Goal: Task Accomplishment & Management: Use online tool/utility

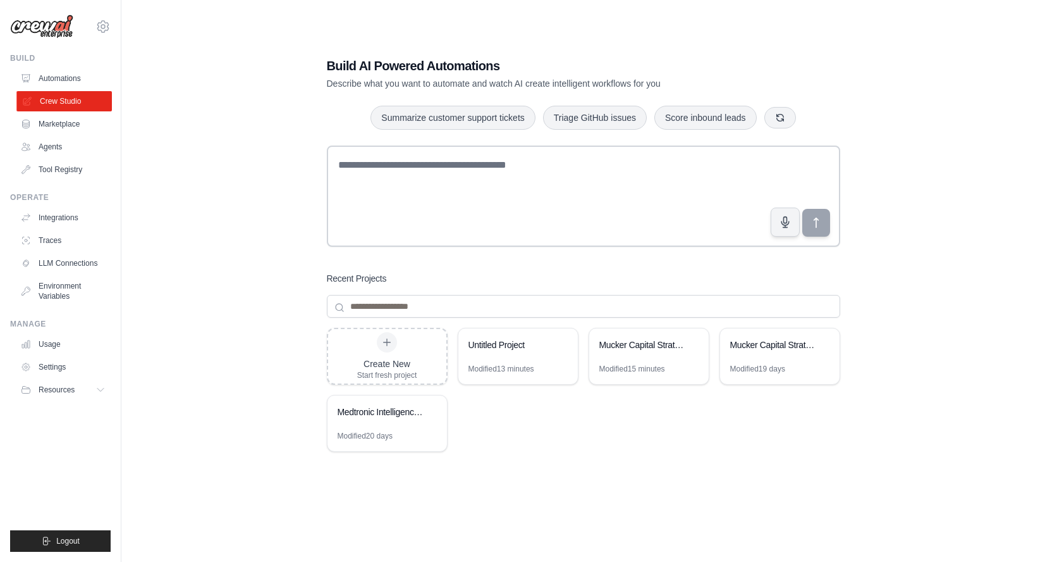
click at [63, 99] on link "Crew Studio" at bounding box center [64, 101] width 96 height 20
click at [547, 343] on div "Untitled Project" at bounding box center [512, 344] width 87 height 13
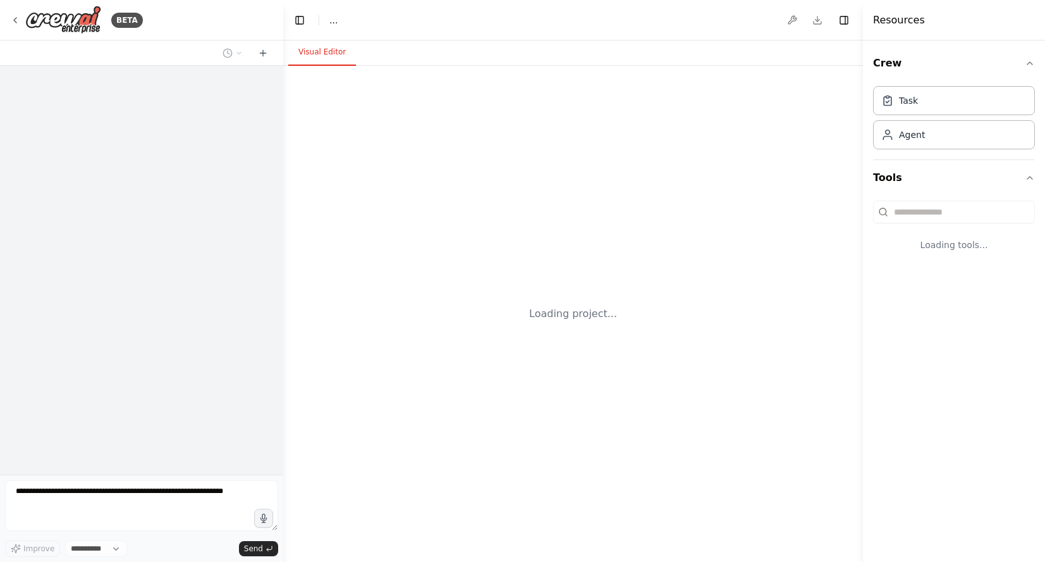
select select "****"
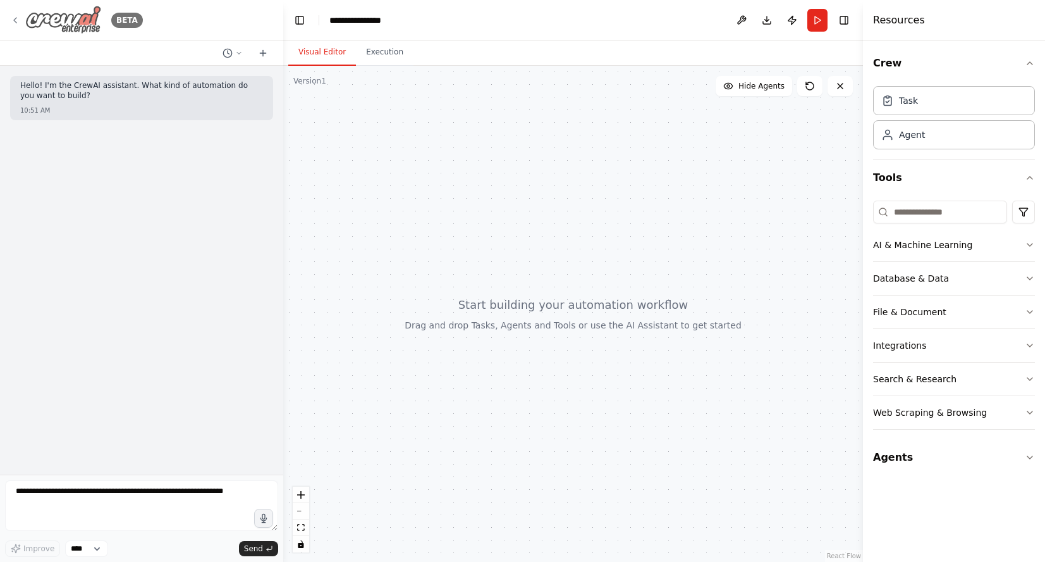
click at [20, 18] on icon at bounding box center [15, 20] width 10 height 10
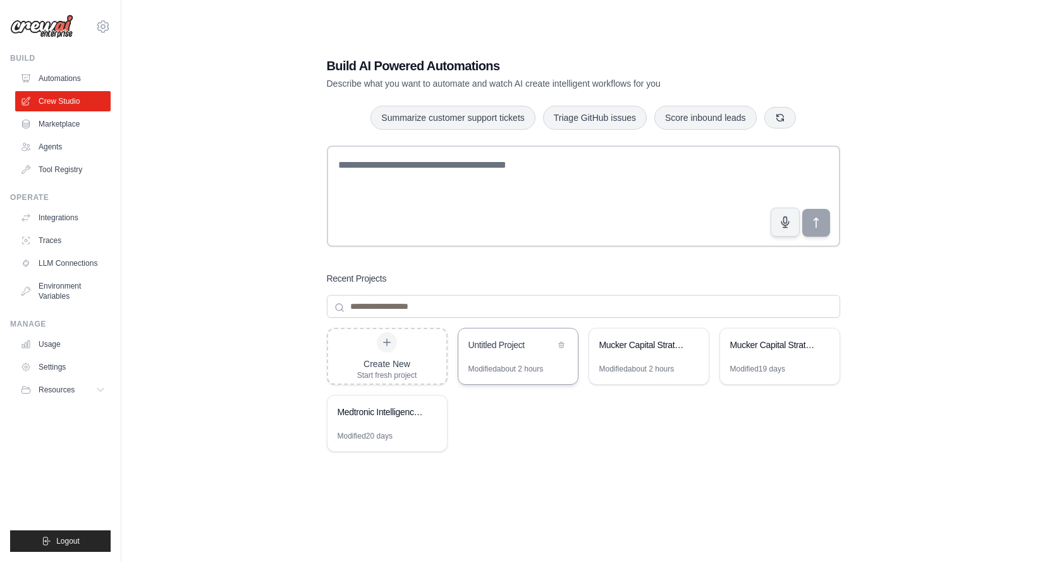
click at [499, 355] on div "Untitled Project" at bounding box center [519, 345] width 120 height 35
click at [75, 218] on link "Integrations" at bounding box center [64, 217] width 96 height 20
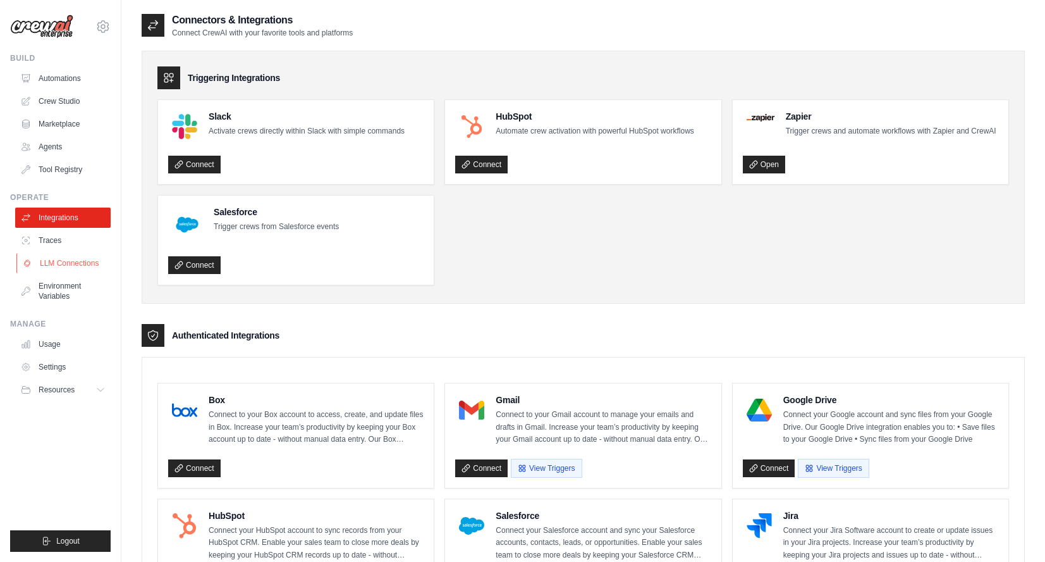
click at [80, 264] on link "LLM Connections" at bounding box center [64, 263] width 96 height 20
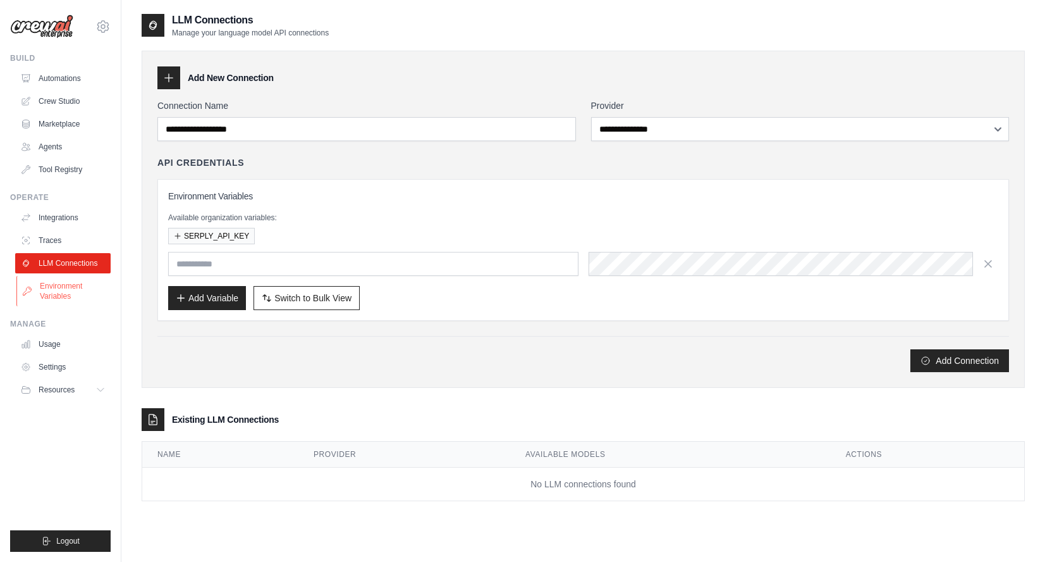
click at [60, 287] on link "Environment Variables" at bounding box center [64, 291] width 96 height 30
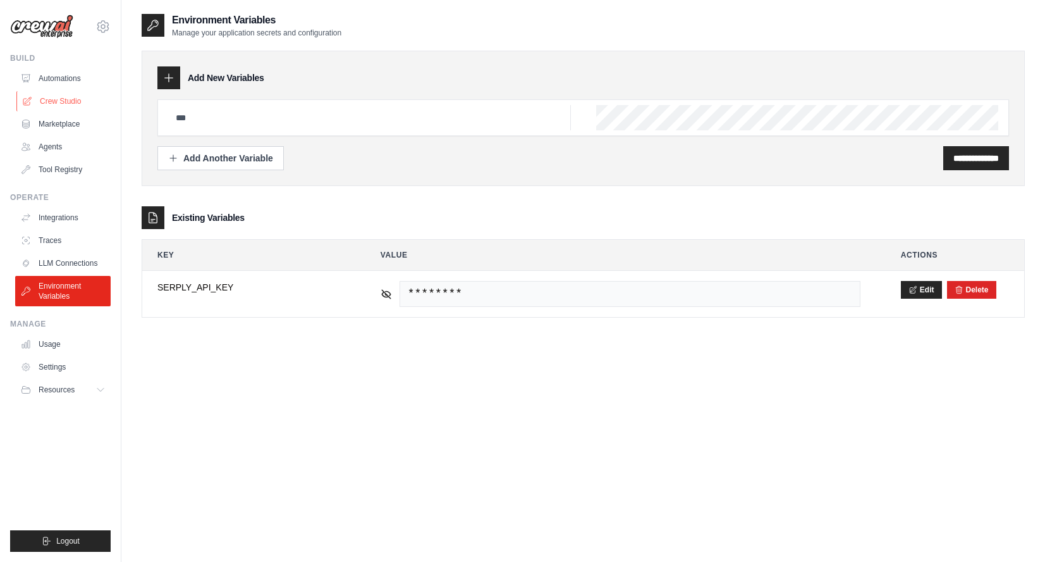
click at [52, 99] on link "Crew Studio" at bounding box center [64, 101] width 96 height 20
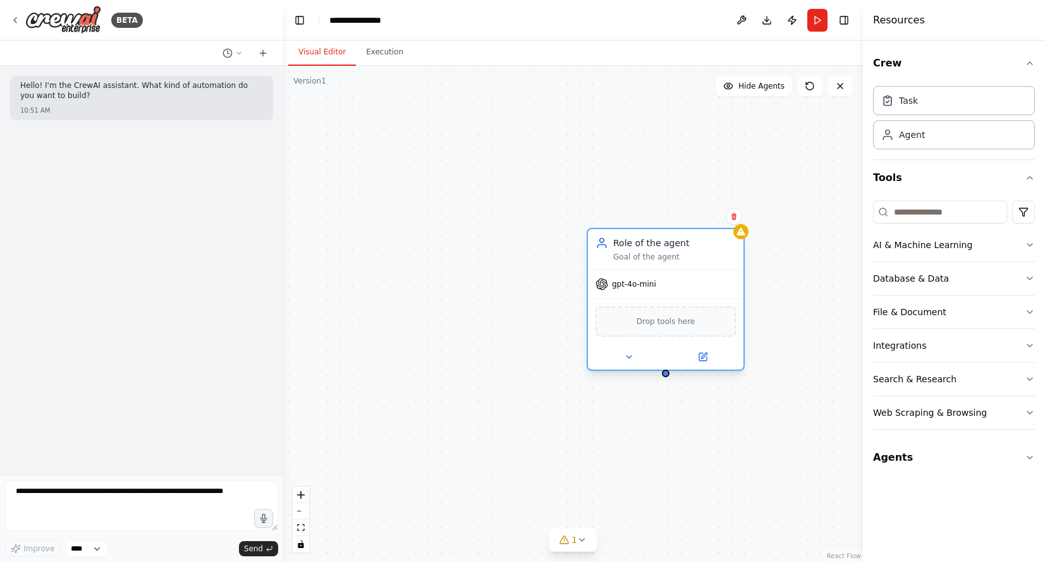
drag, startPoint x: 686, startPoint y: 235, endPoint x: 636, endPoint y: 235, distance: 50.0
click at [636, 235] on div "Role of the agent Goal of the agent" at bounding box center [666, 249] width 156 height 40
click at [1030, 311] on icon "button" at bounding box center [1030, 312] width 10 height 10
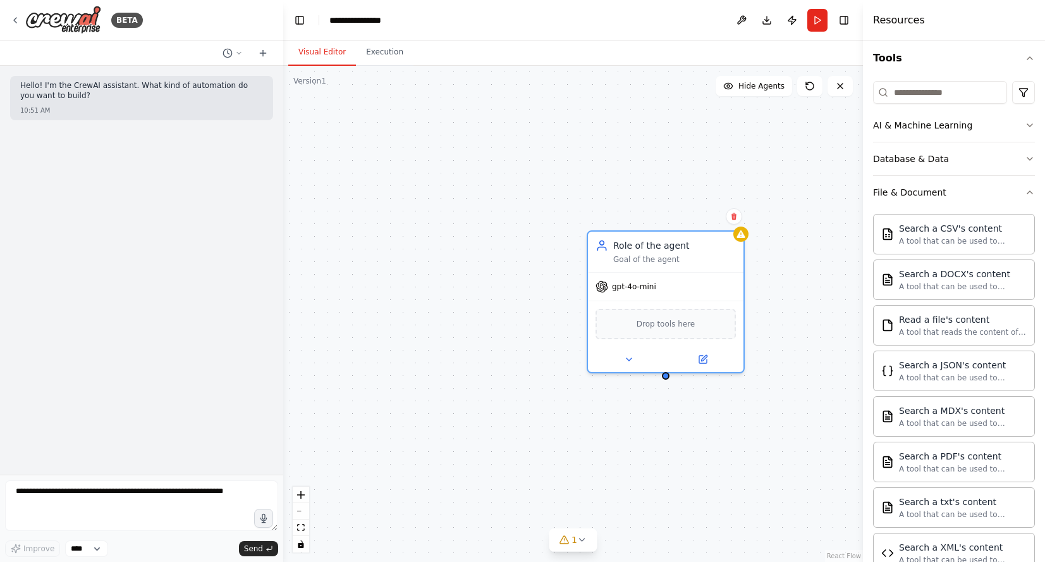
scroll to position [125, 0]
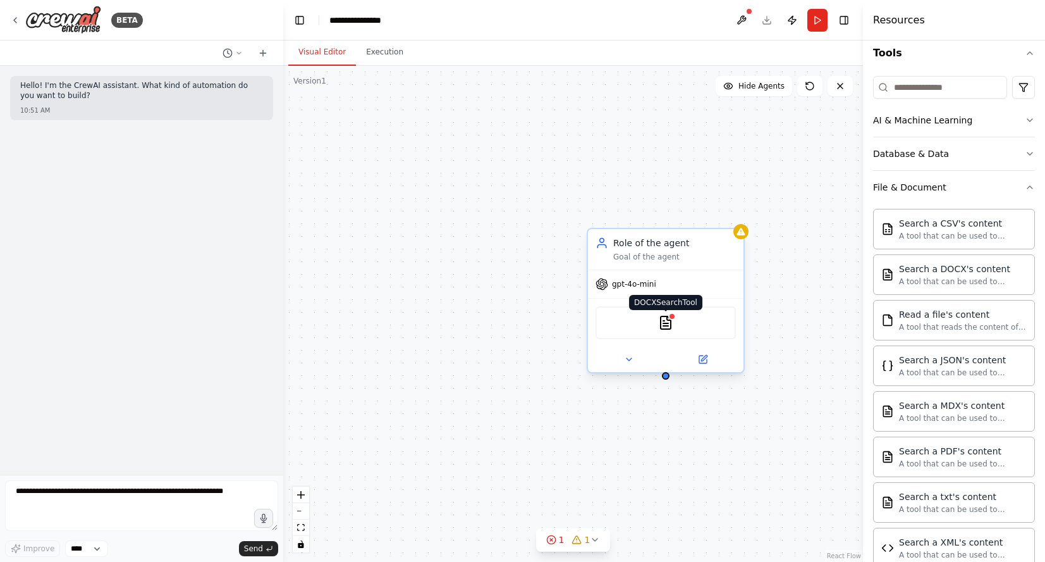
click at [670, 320] on img at bounding box center [665, 322] width 15 height 15
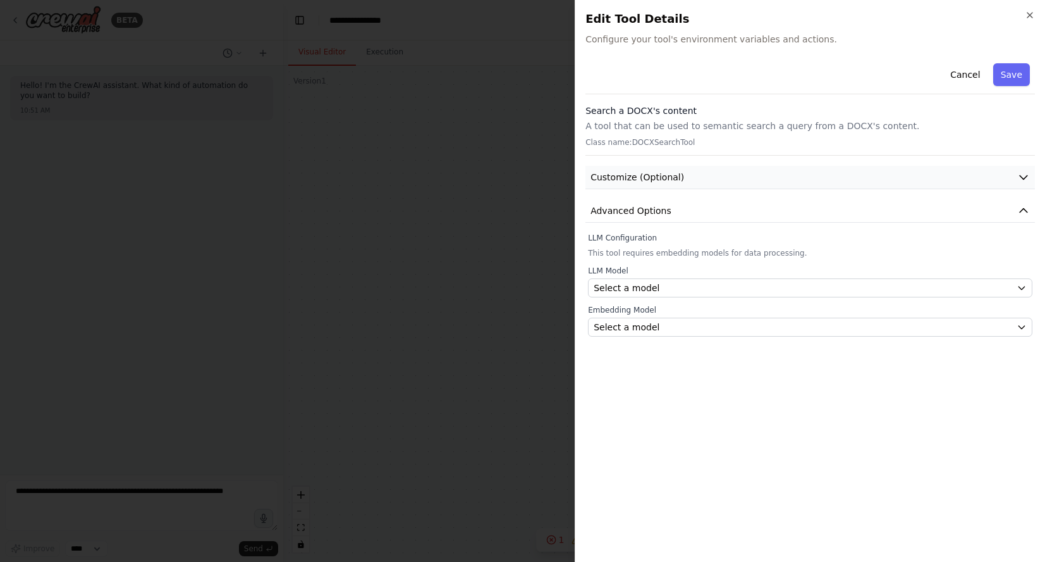
click at [725, 182] on button "Customize (Optional)" at bounding box center [811, 177] width 450 height 23
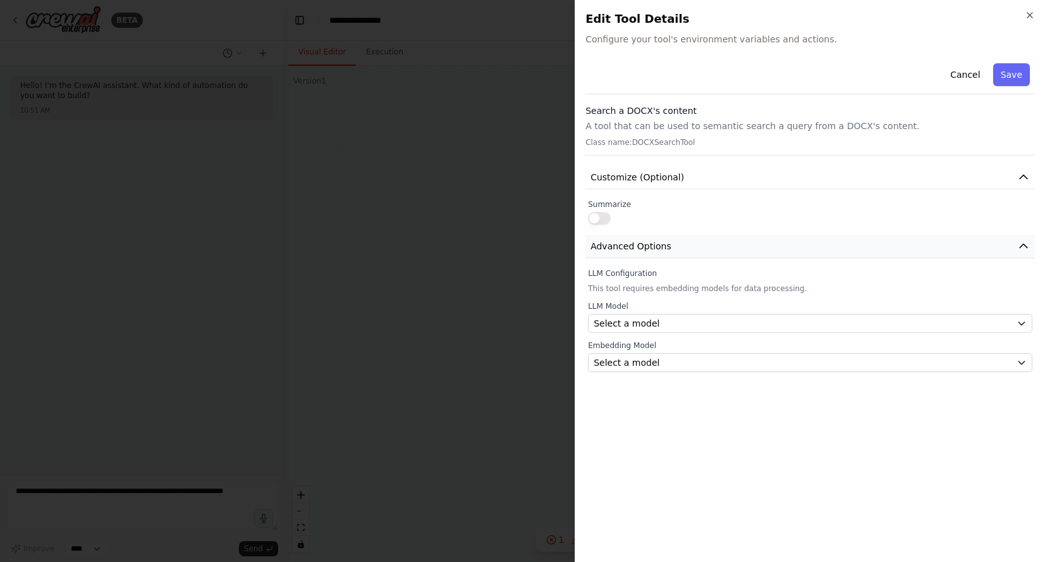
click at [1026, 245] on icon "button" at bounding box center [1024, 246] width 8 height 4
click at [1026, 245] on icon "button" at bounding box center [1024, 247] width 8 height 4
click at [965, 68] on button "Cancel" at bounding box center [965, 74] width 45 height 23
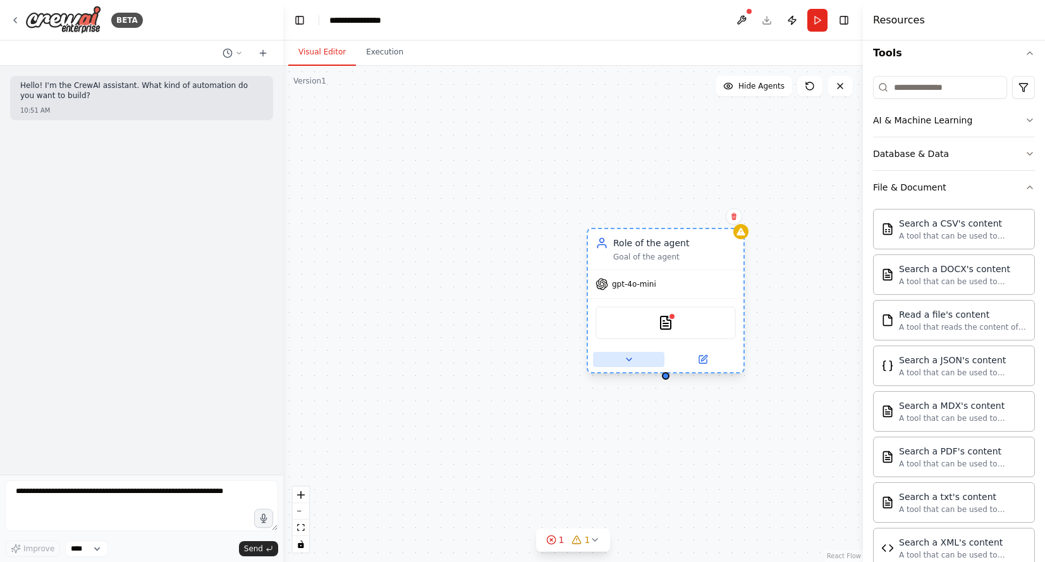
click at [628, 356] on icon at bounding box center [629, 359] width 10 height 10
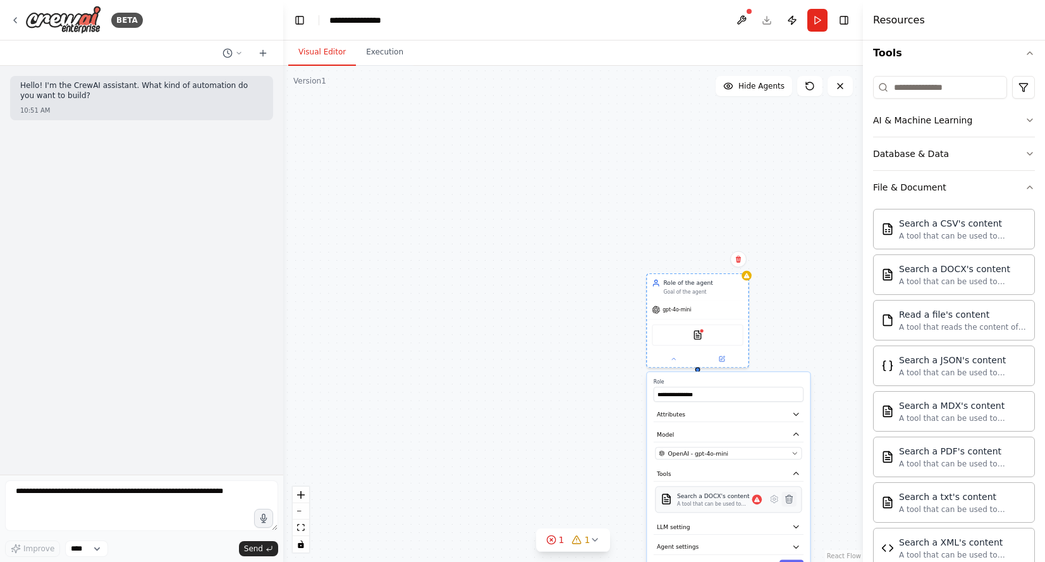
click at [789, 503] on icon at bounding box center [789, 499] width 7 height 8
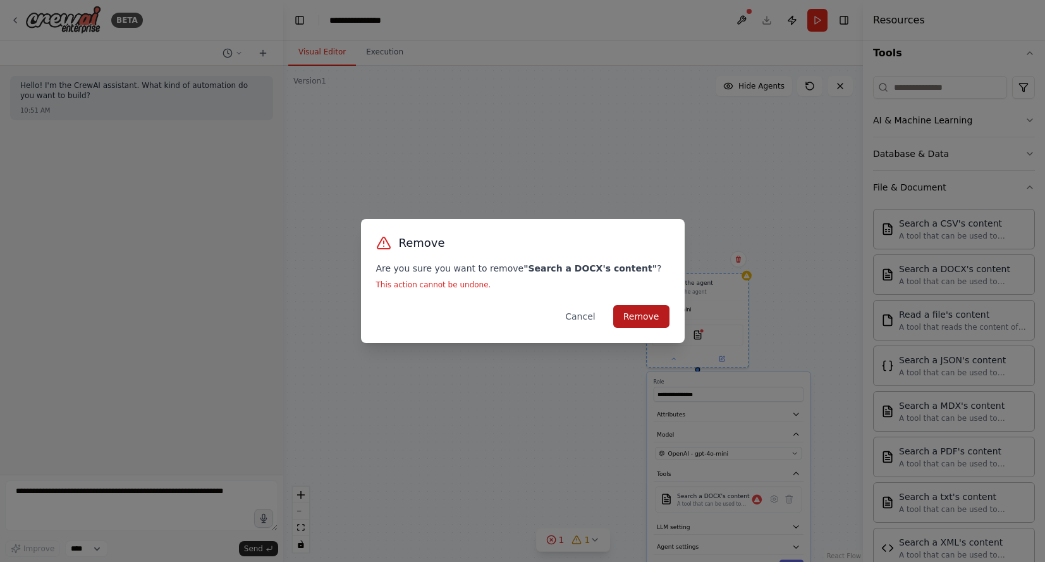
click at [643, 312] on button "Remove" at bounding box center [642, 316] width 56 height 23
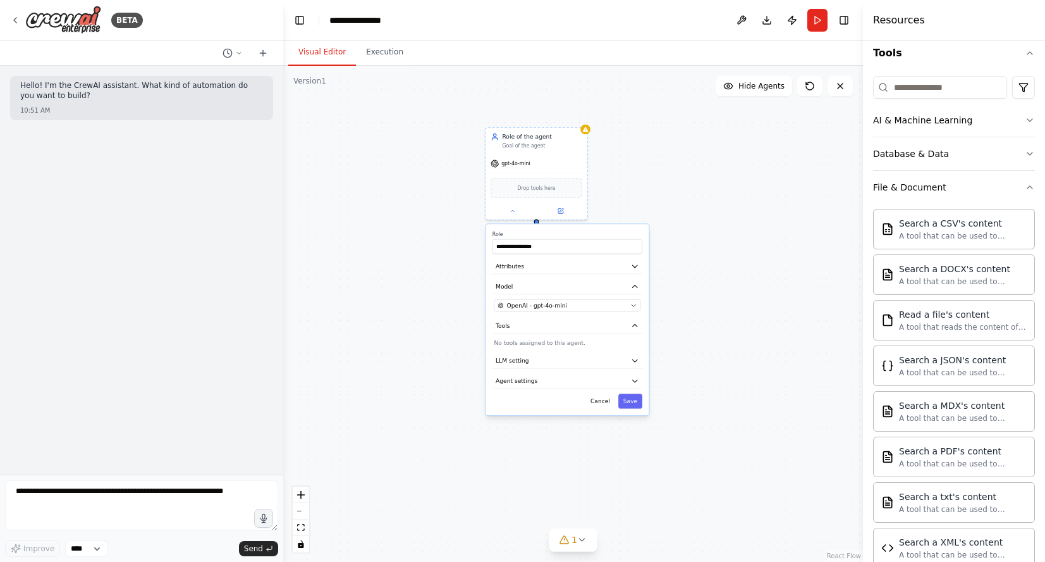
drag, startPoint x: 581, startPoint y: 361, endPoint x: 419, endPoint y: 215, distance: 217.6
click at [419, 215] on div "**********" at bounding box center [573, 314] width 580 height 496
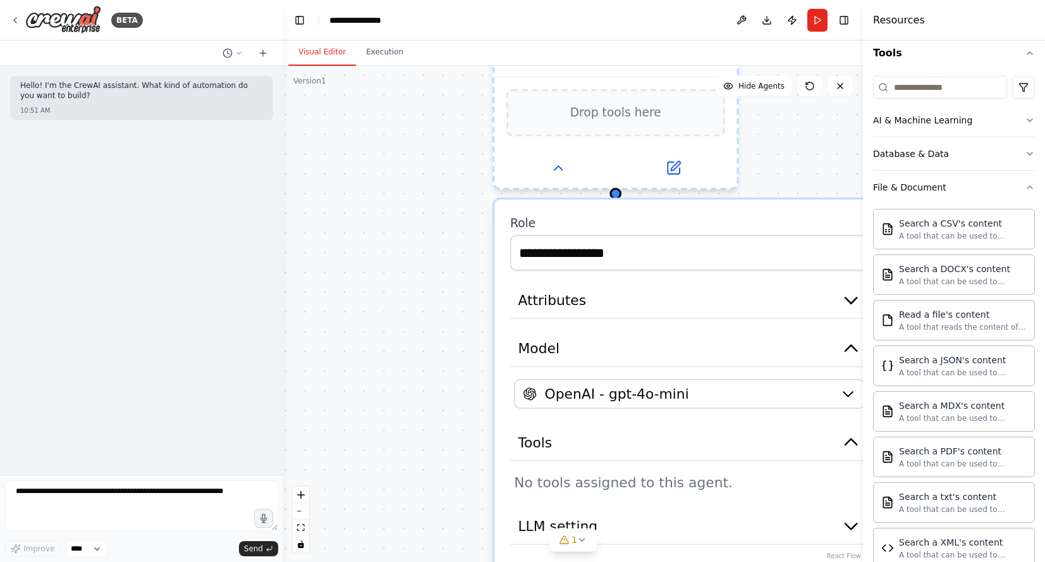
drag, startPoint x: 419, startPoint y: 215, endPoint x: 335, endPoint y: 178, distance: 92.0
click at [335, 178] on div "**********" at bounding box center [573, 314] width 580 height 496
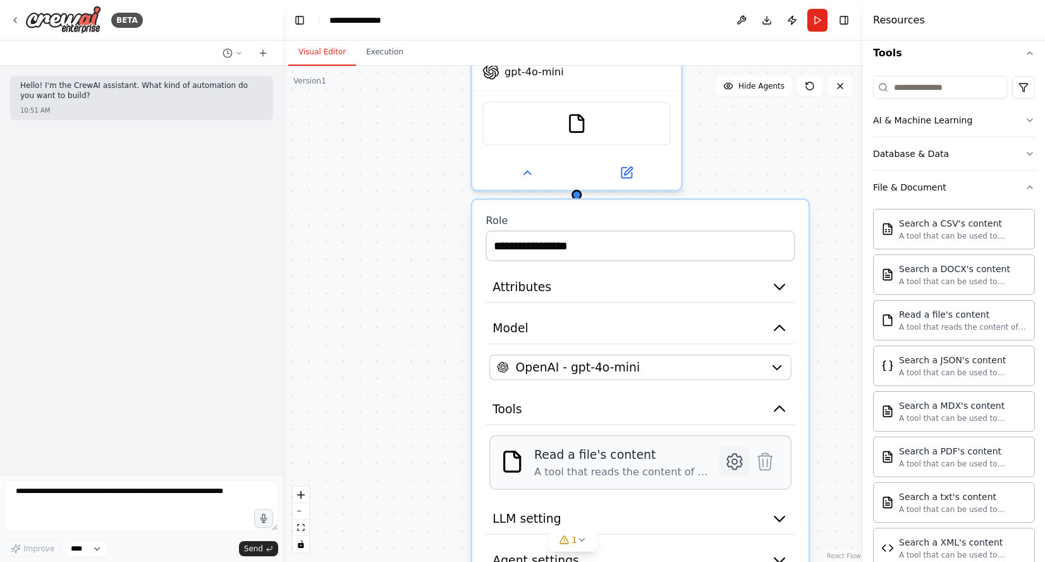
click at [734, 460] on icon at bounding box center [734, 461] width 5 height 5
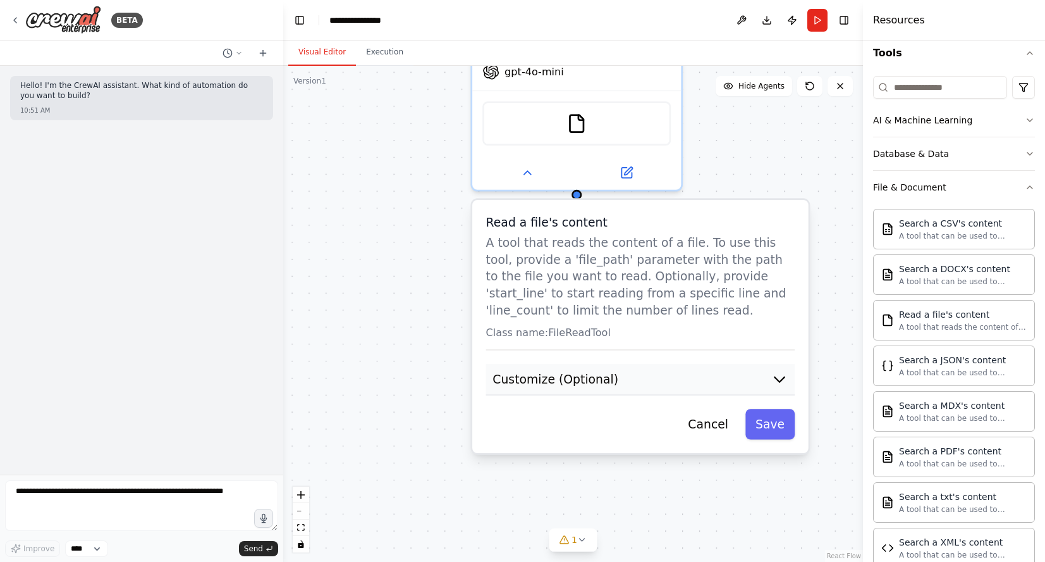
click at [692, 381] on button "Customize (Optional)" at bounding box center [640, 380] width 309 height 32
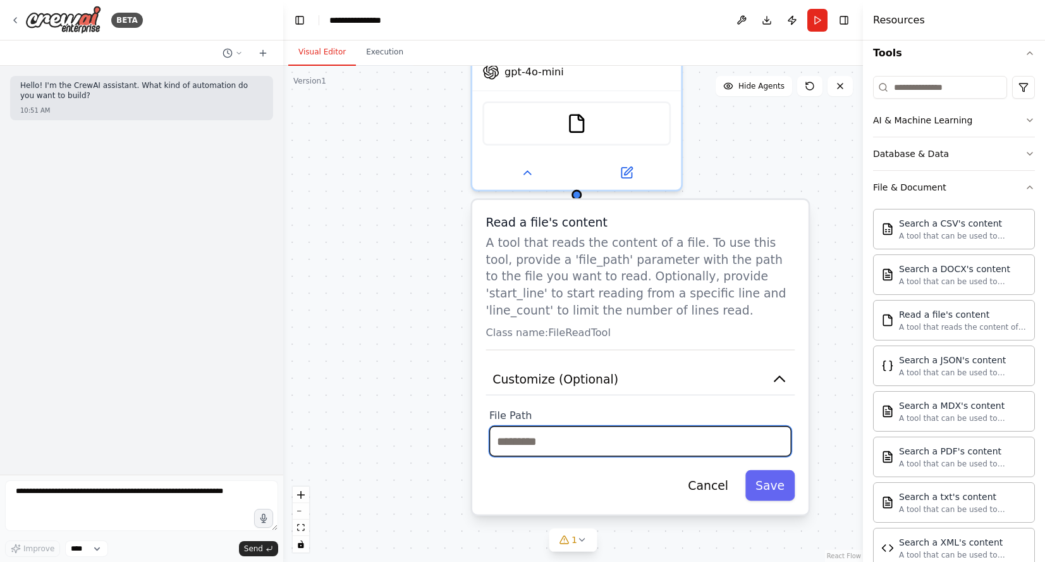
click at [635, 432] on input "text" at bounding box center [641, 441] width 302 height 30
click at [706, 479] on button "Cancel" at bounding box center [708, 485] width 61 height 30
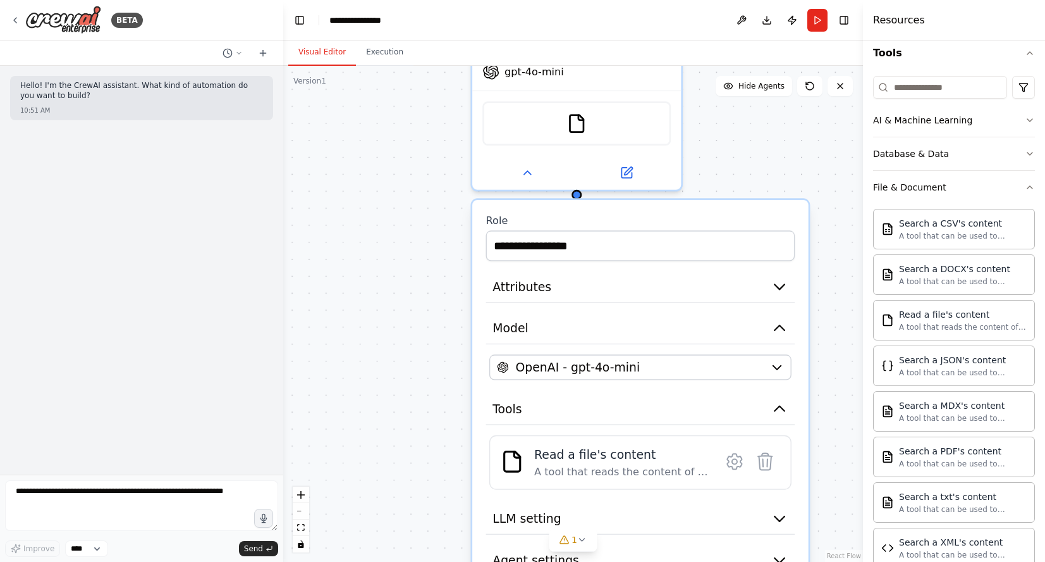
click at [392, 311] on div "**********" at bounding box center [573, 314] width 580 height 496
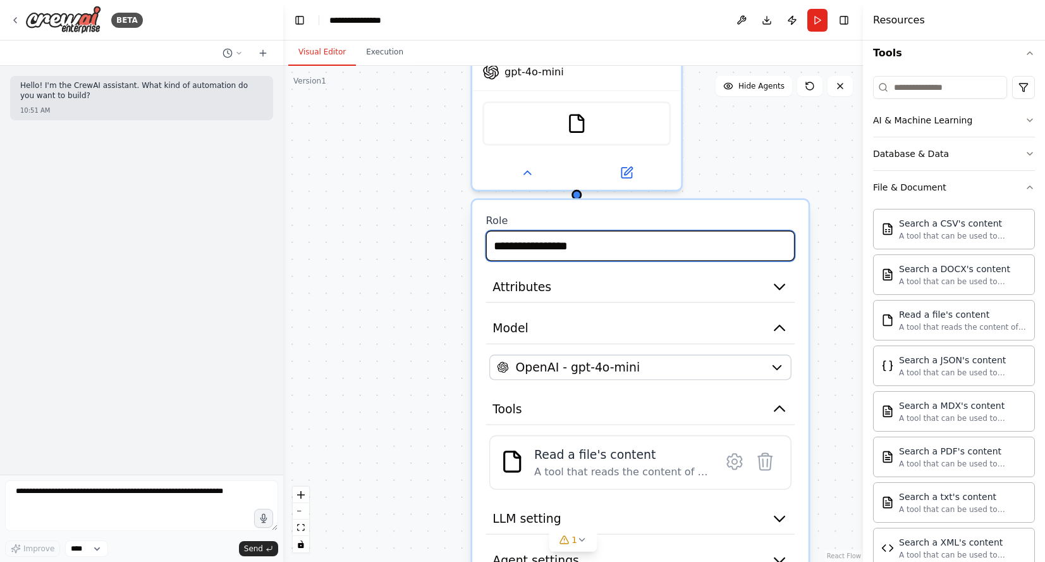
click at [658, 247] on input "**********" at bounding box center [640, 245] width 309 height 30
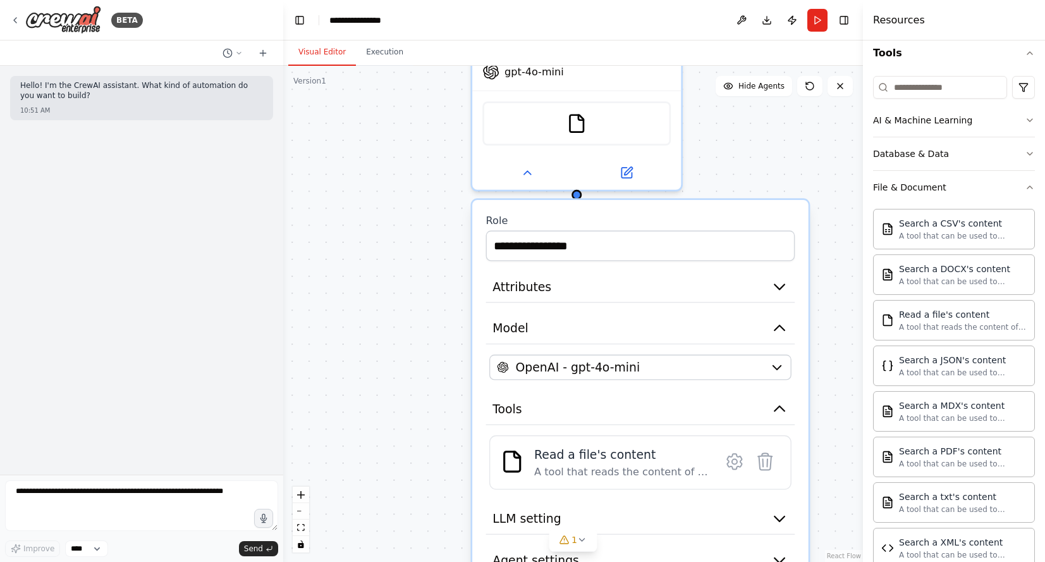
click at [338, 257] on div "**********" at bounding box center [573, 314] width 580 height 496
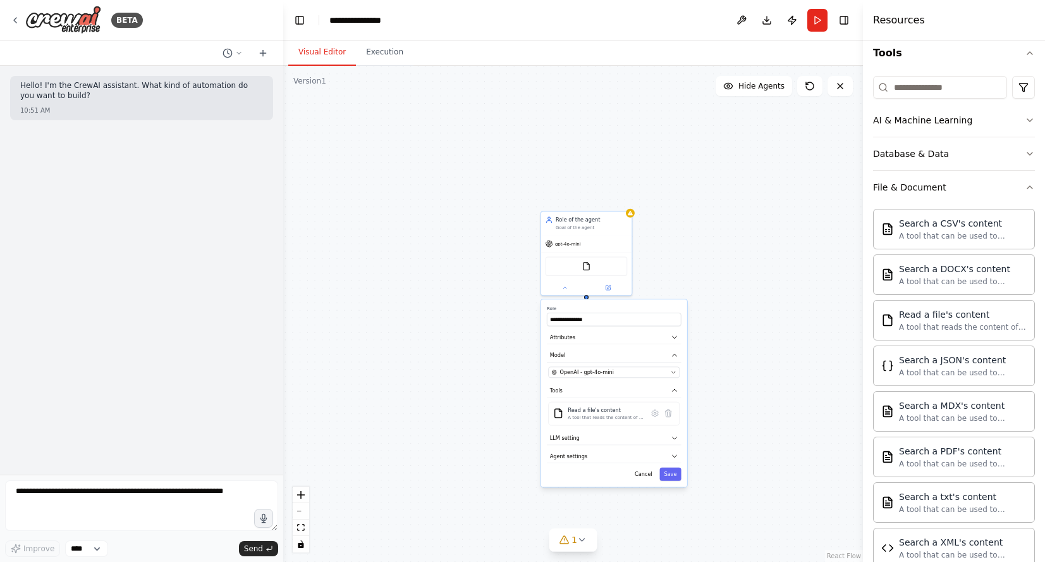
drag, startPoint x: 608, startPoint y: 193, endPoint x: 725, endPoint y: 272, distance: 141.7
click at [725, 272] on div "**********" at bounding box center [573, 314] width 580 height 496
click at [1033, 187] on icon "button" at bounding box center [1030, 187] width 10 height 10
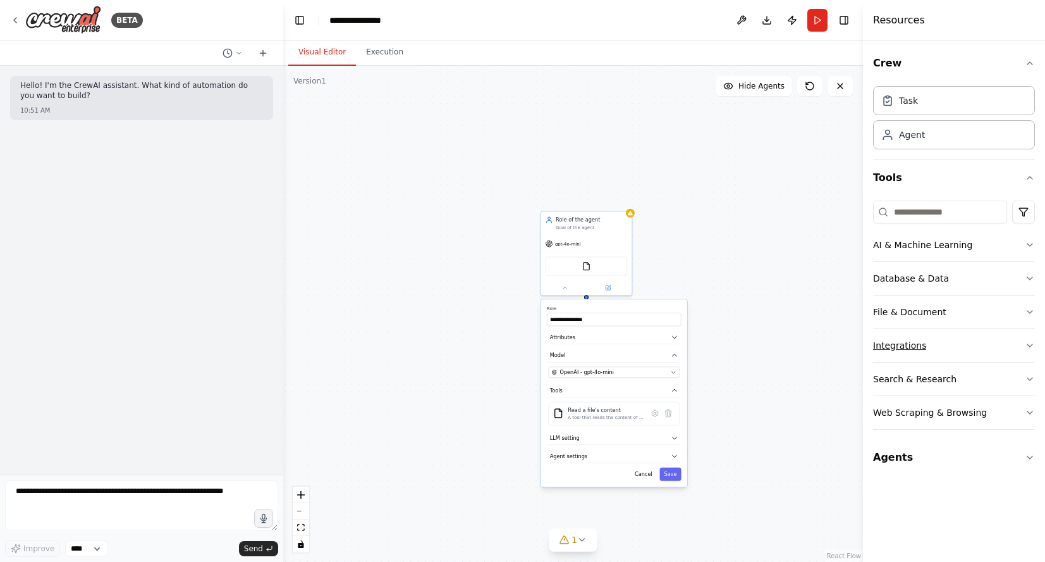
click at [982, 335] on button "Integrations" at bounding box center [954, 345] width 162 height 33
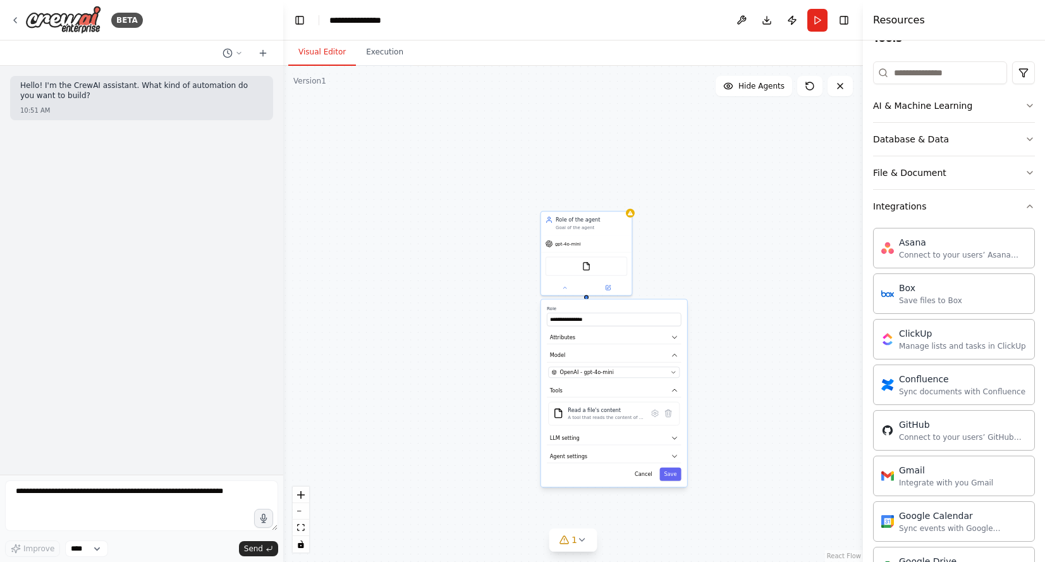
scroll to position [101, 0]
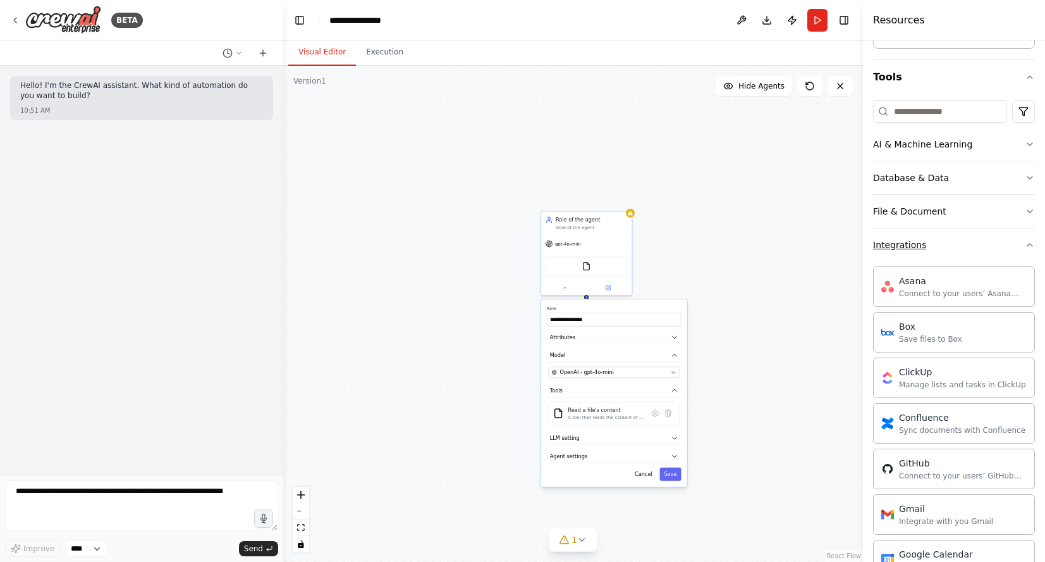
click at [1030, 240] on icon "button" at bounding box center [1030, 245] width 10 height 10
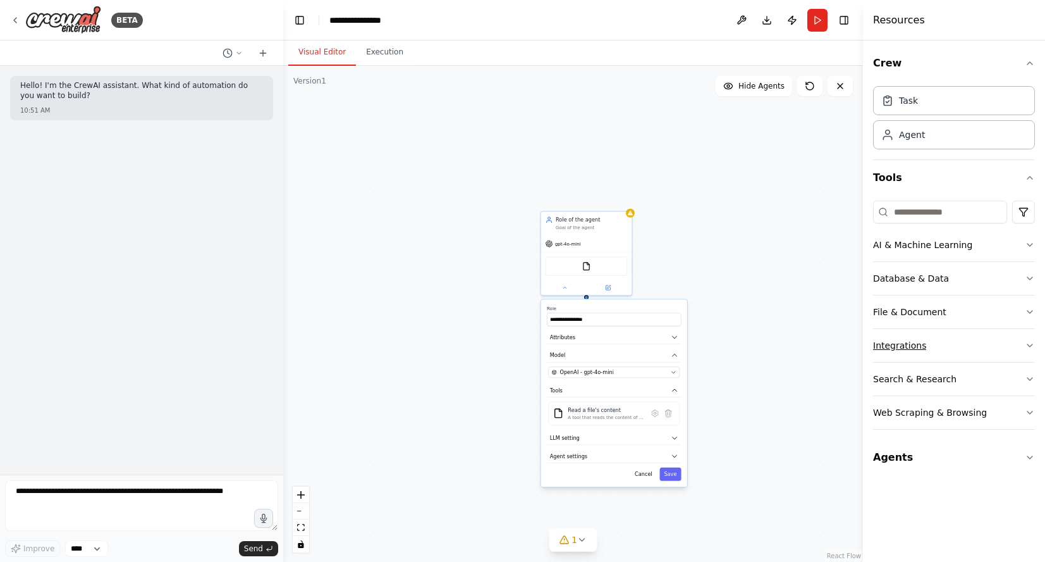
click at [918, 335] on button "Integrations" at bounding box center [954, 345] width 162 height 33
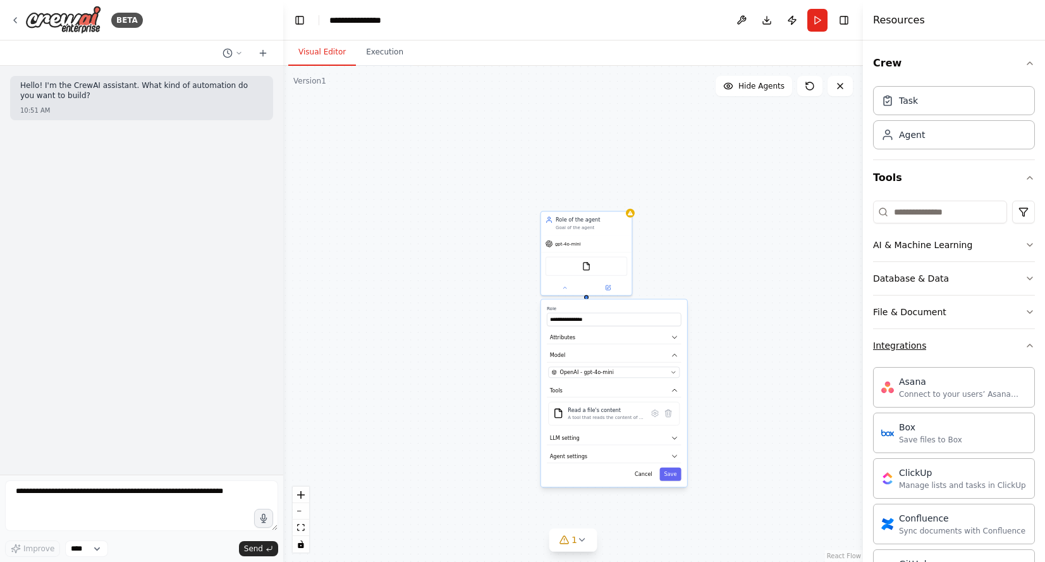
click at [1027, 344] on icon "button" at bounding box center [1030, 345] width 10 height 10
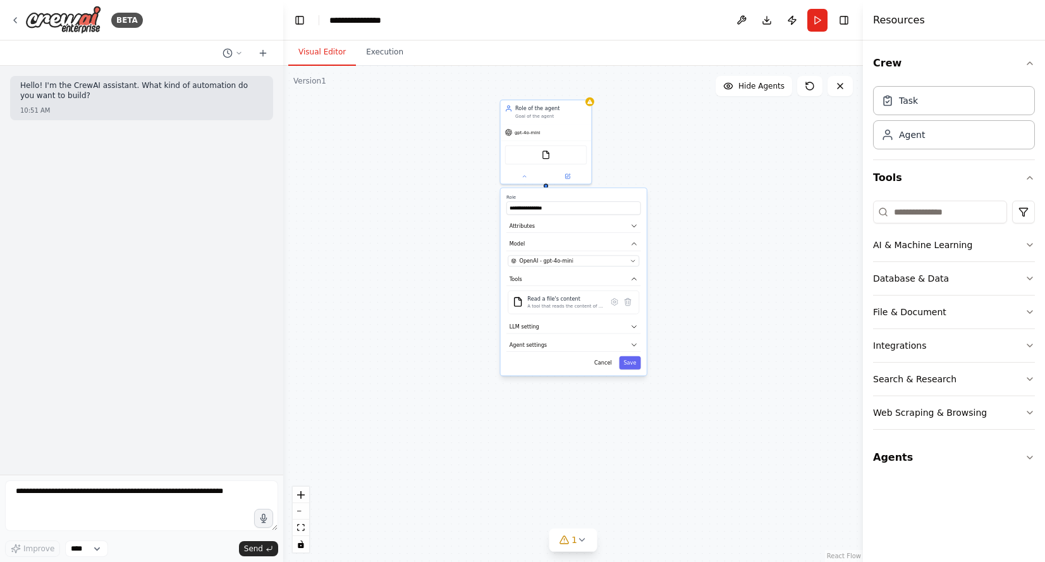
drag, startPoint x: 746, startPoint y: 266, endPoint x: 706, endPoint y: 155, distance: 118.4
click at [706, 155] on div "**********" at bounding box center [573, 314] width 580 height 496
click at [614, 325] on button "LLM setting" at bounding box center [574, 327] width 134 height 14
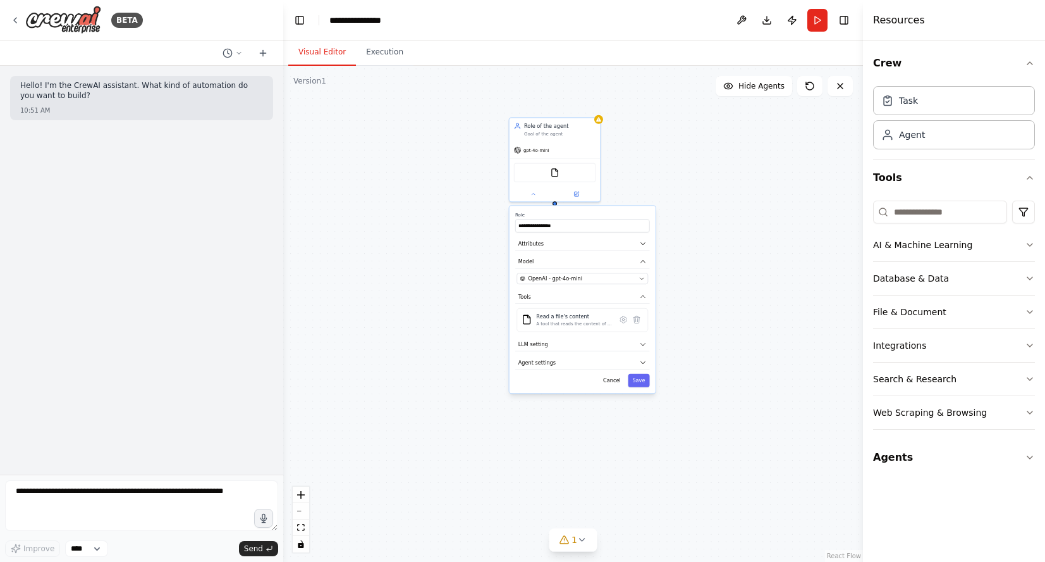
drag, startPoint x: 641, startPoint y: 157, endPoint x: 650, endPoint y: 175, distance: 19.8
click at [650, 175] on div "**********" at bounding box center [573, 314] width 580 height 496
click at [20, 18] on icon at bounding box center [15, 20] width 10 height 10
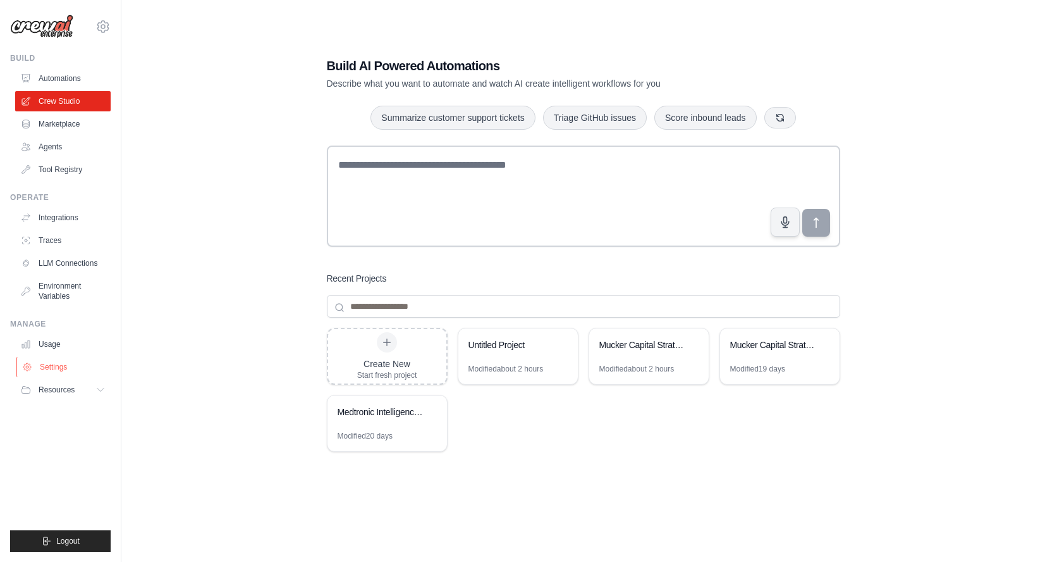
click at [64, 364] on link "Settings" at bounding box center [64, 367] width 96 height 20
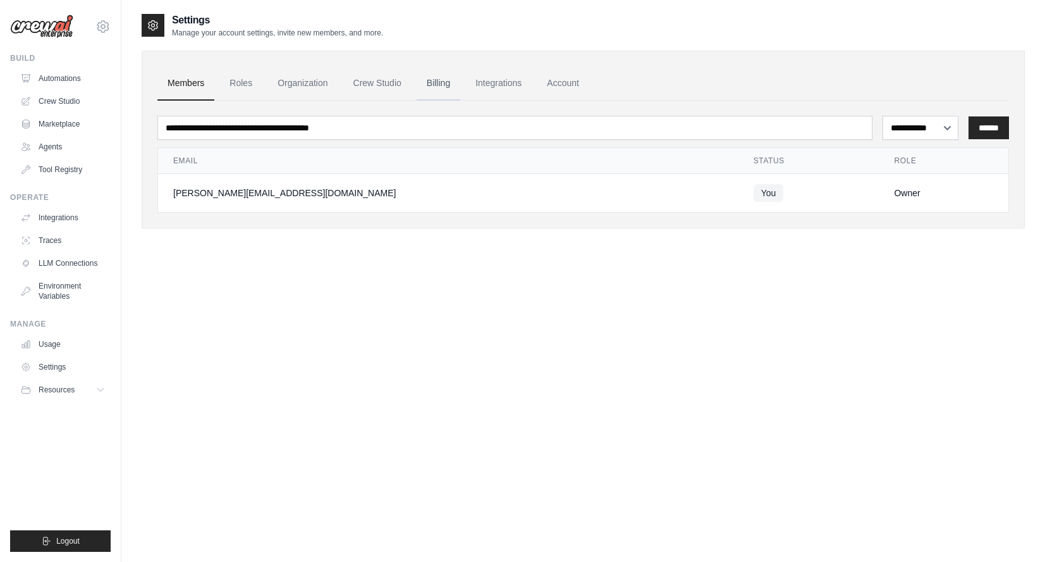
click at [434, 88] on link "Billing" at bounding box center [439, 83] width 44 height 34
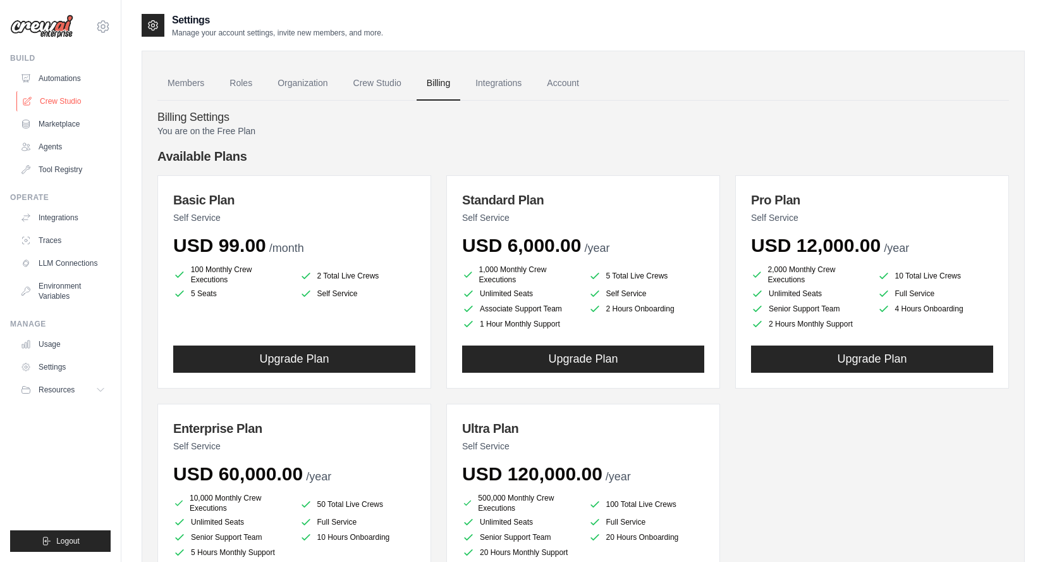
click at [66, 101] on link "Crew Studio" at bounding box center [64, 101] width 96 height 20
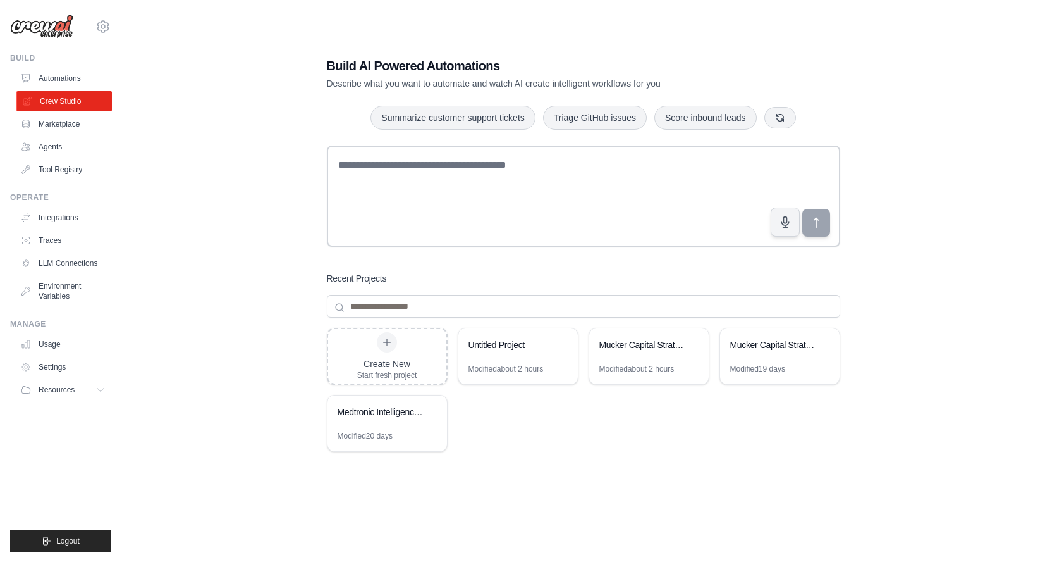
click at [68, 97] on link "Crew Studio" at bounding box center [64, 101] width 96 height 20
click at [505, 357] on div "Untitled Project" at bounding box center [519, 345] width 120 height 35
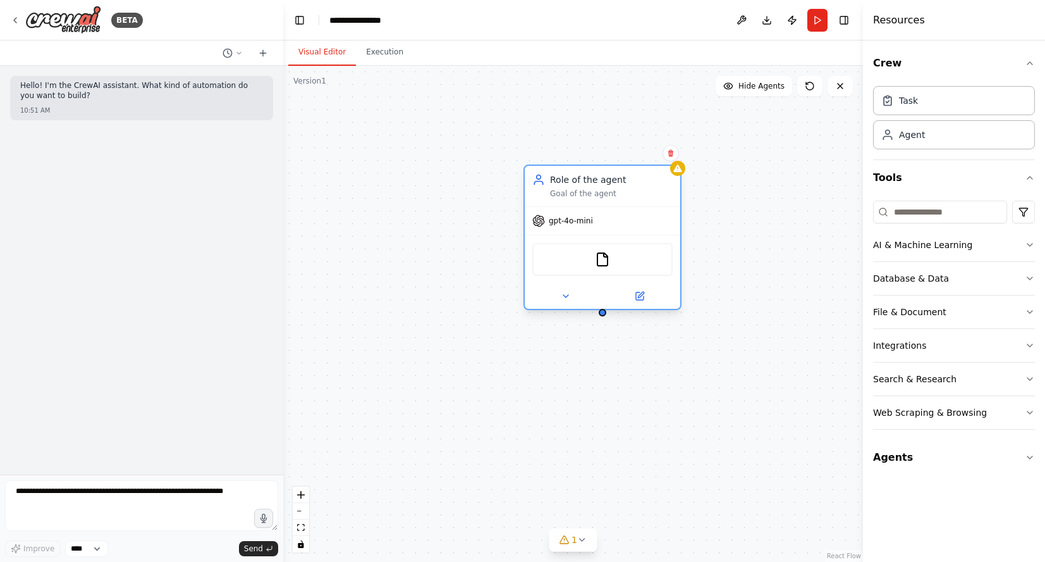
drag, startPoint x: 700, startPoint y: 247, endPoint x: 632, endPoint y: 186, distance: 90.9
click at [632, 186] on div "Role of the agent Goal of the agent" at bounding box center [611, 185] width 123 height 25
click at [968, 348] on button "Integrations" at bounding box center [954, 345] width 162 height 33
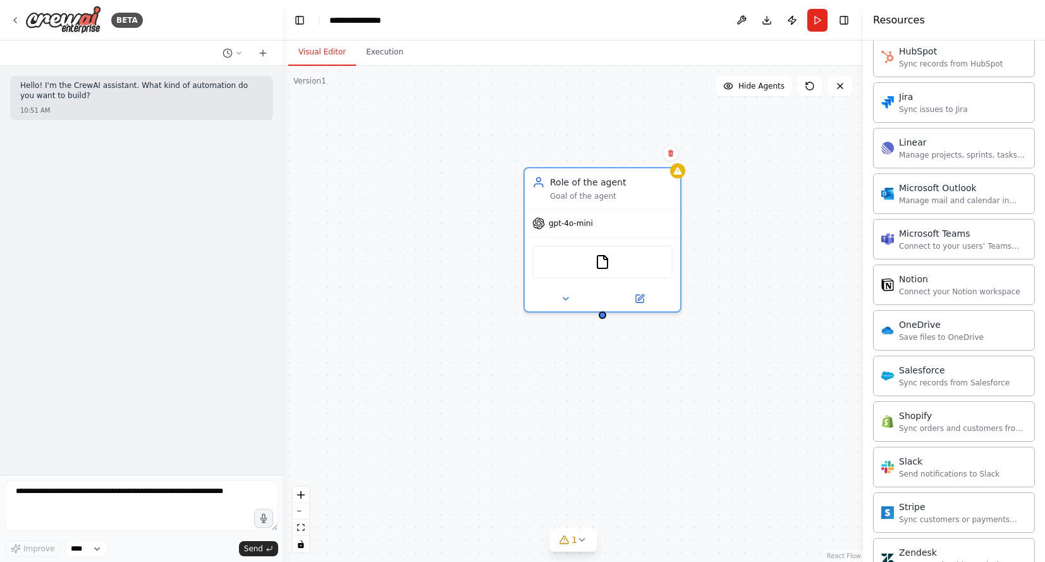
scroll to position [743, 0]
click at [947, 331] on div "Save files to OneDrive" at bounding box center [941, 334] width 85 height 10
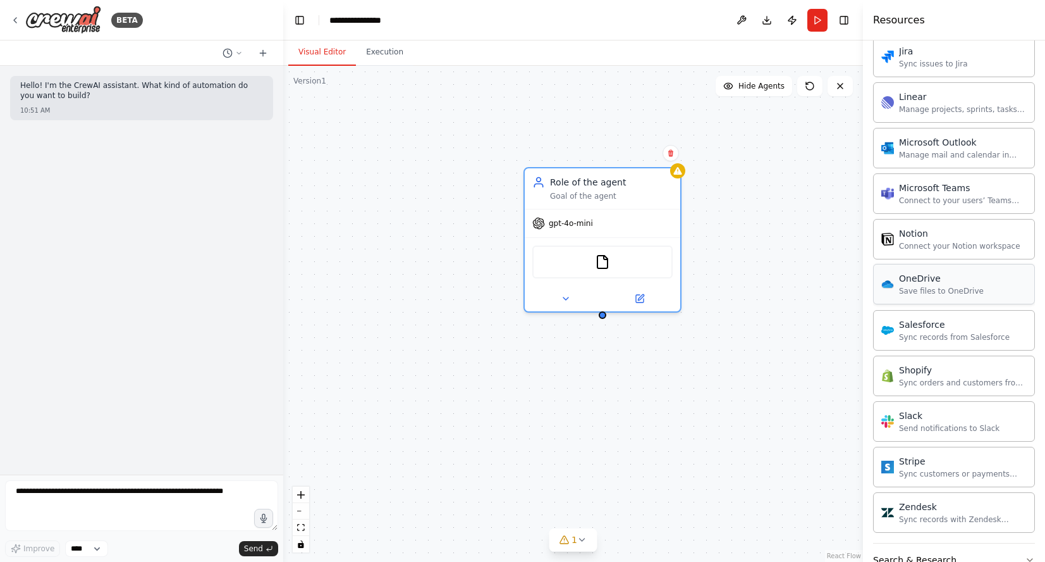
scroll to position [785, 0]
click at [569, 295] on icon at bounding box center [566, 296] width 10 height 10
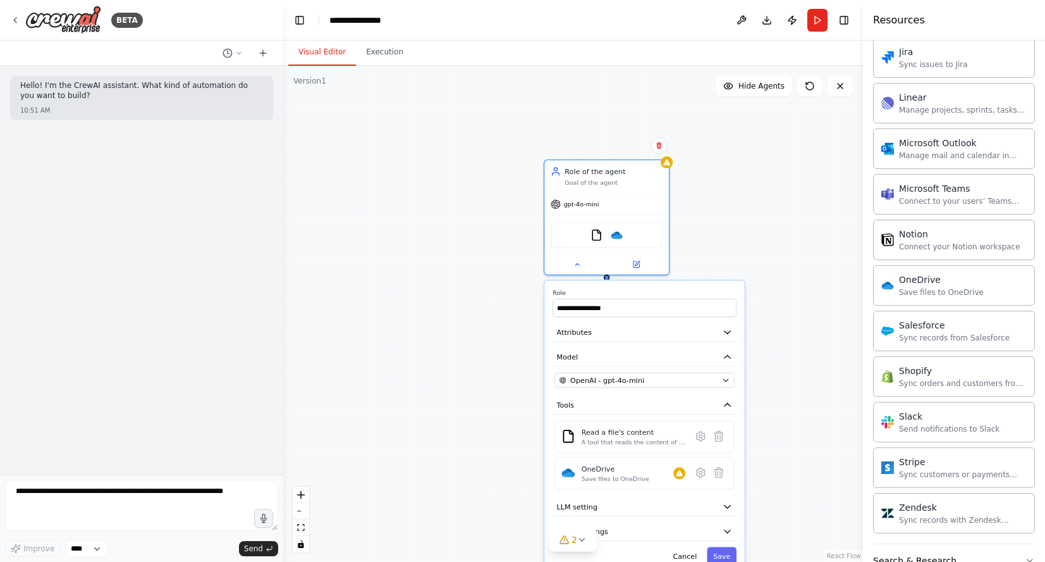
drag, startPoint x: 483, startPoint y: 463, endPoint x: 484, endPoint y: 400, distance: 62.6
click at [484, 400] on div "**********" at bounding box center [573, 314] width 580 height 496
click at [701, 472] on icon at bounding box center [701, 472] width 3 height 3
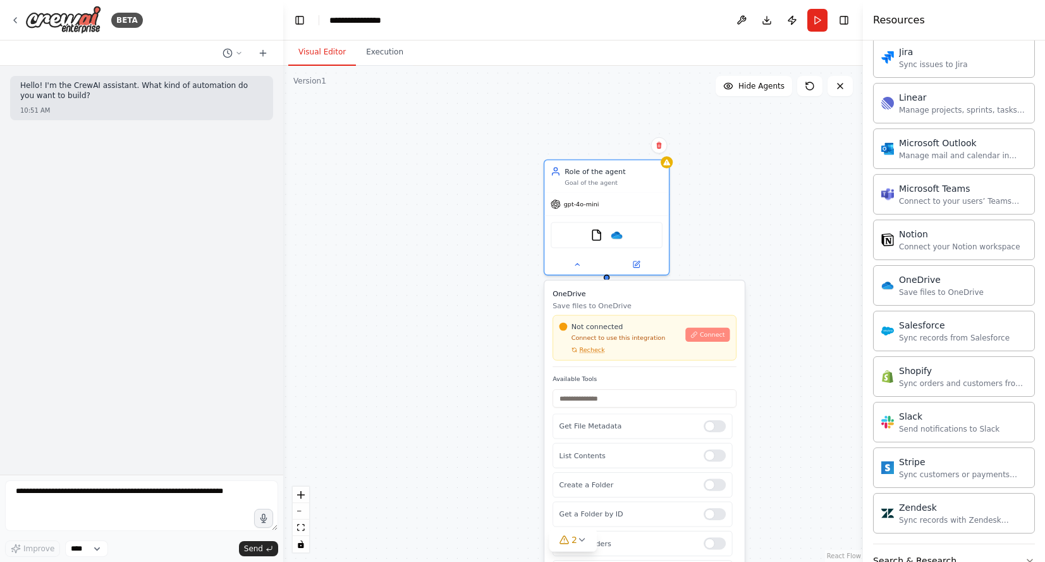
click at [700, 340] on button "Connect" at bounding box center [708, 335] width 44 height 14
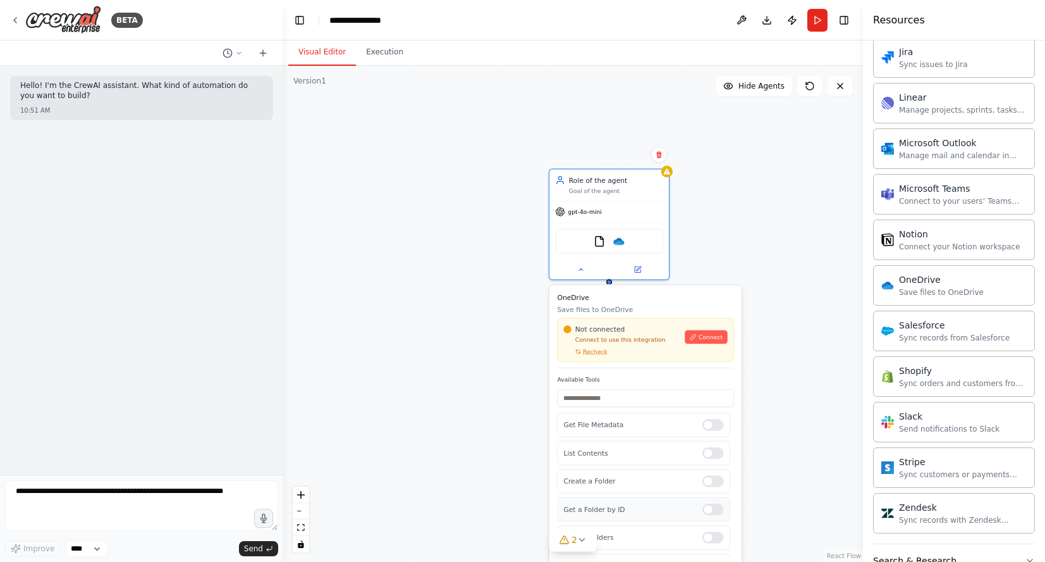
click at [708, 510] on div at bounding box center [714, 508] width 22 height 11
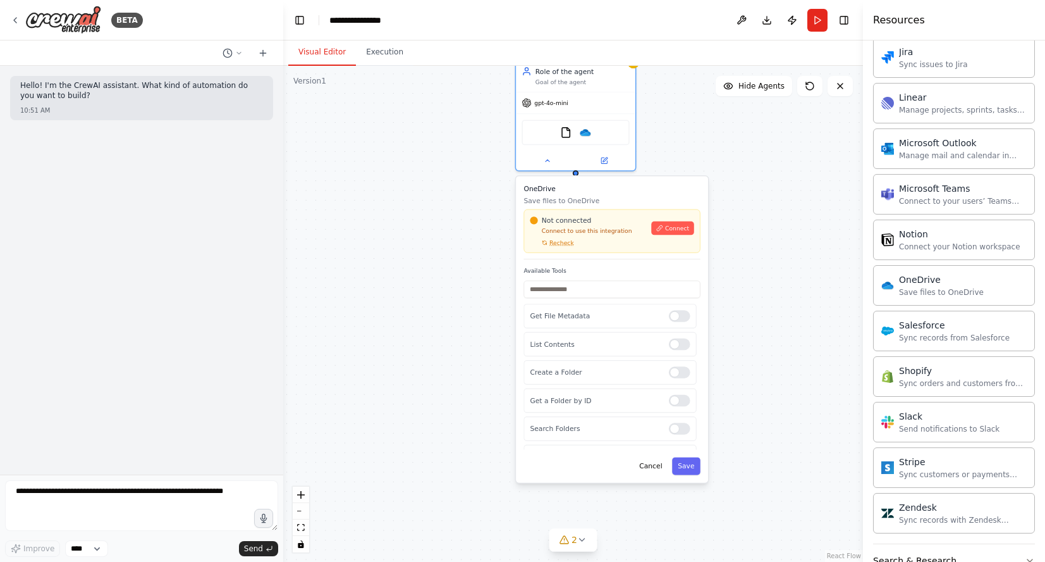
drag, startPoint x: 779, startPoint y: 436, endPoint x: 746, endPoint y: 327, distance: 113.8
click at [746, 327] on div "**********" at bounding box center [573, 314] width 580 height 496
click at [681, 374] on div at bounding box center [680, 371] width 22 height 11
click at [682, 432] on div at bounding box center [680, 427] width 22 height 11
click at [674, 337] on div "List Contents" at bounding box center [610, 344] width 173 height 24
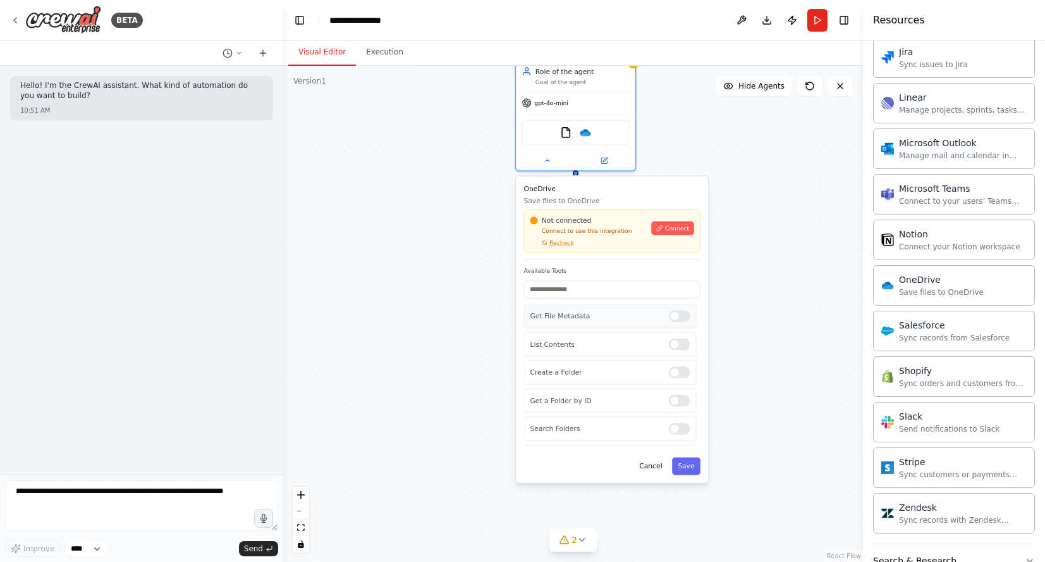
click at [682, 312] on div at bounding box center [680, 315] width 22 height 11
click at [682, 347] on div at bounding box center [680, 343] width 22 height 11
click at [653, 467] on button "Cancel" at bounding box center [651, 466] width 35 height 18
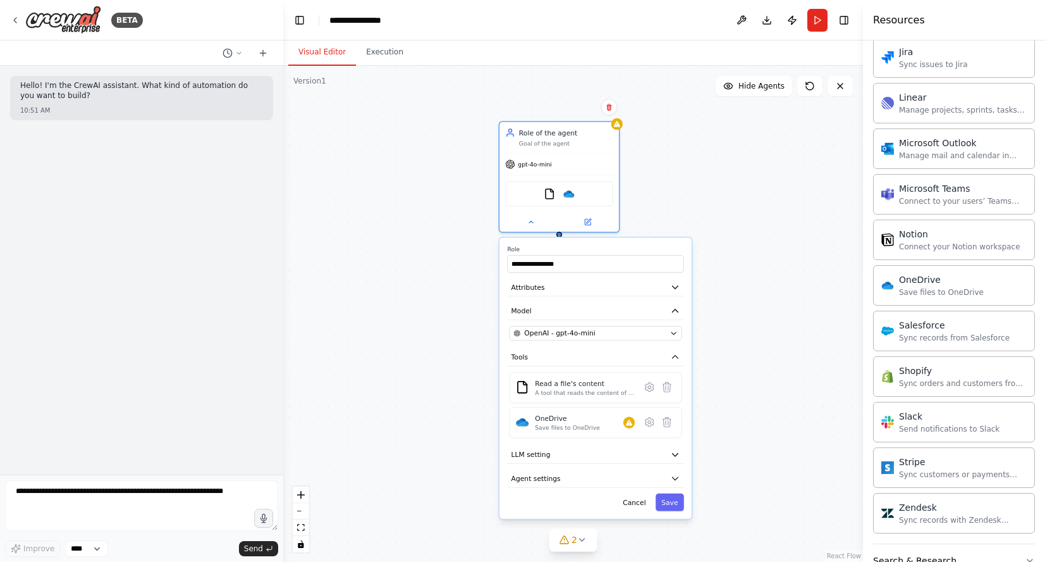
drag, startPoint x: 736, startPoint y: 219, endPoint x: 719, endPoint y: 280, distance: 63.5
click at [719, 280] on div "**********" at bounding box center [573, 314] width 580 height 496
click at [639, 502] on button "Cancel" at bounding box center [634, 502] width 35 height 18
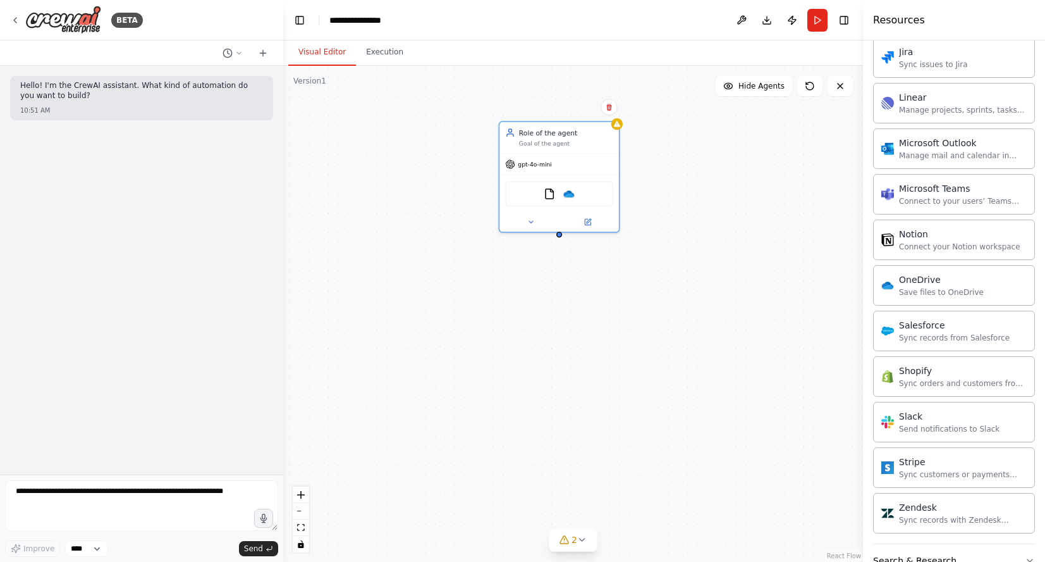
click at [672, 198] on div "Role of the agent Goal of the agent gpt-4o-mini FileReadTool OneDrive" at bounding box center [573, 314] width 580 height 496
click at [388, 46] on button "Execution" at bounding box center [385, 52] width 58 height 27
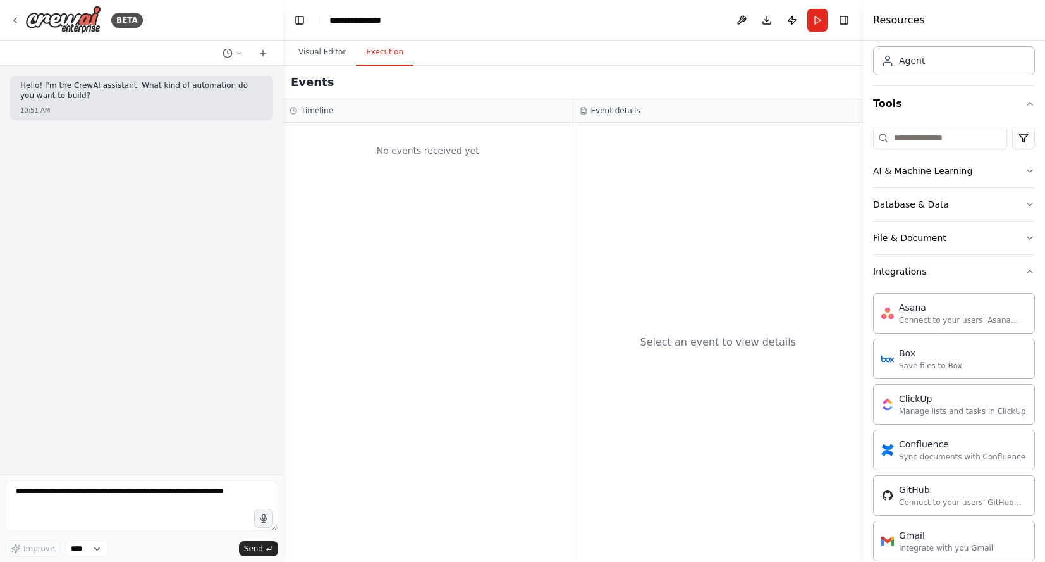
scroll to position [0, 0]
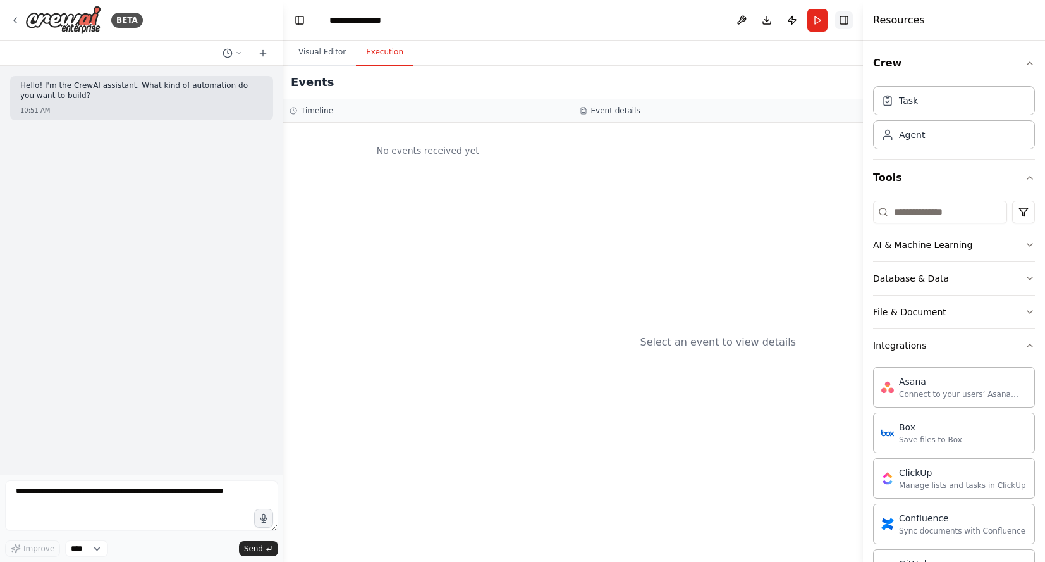
click at [843, 20] on button "Toggle Right Sidebar" at bounding box center [845, 20] width 18 height 18
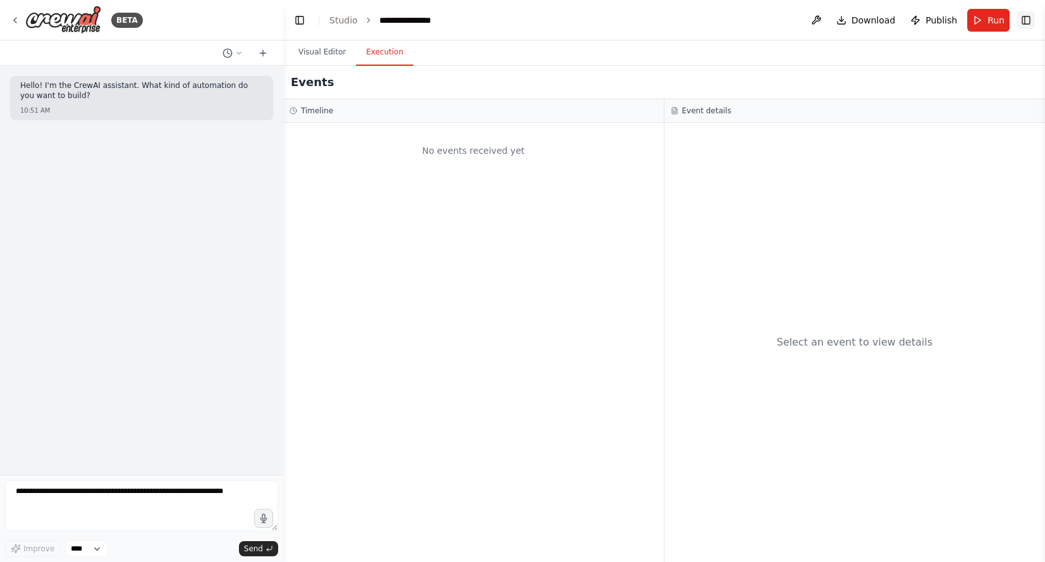
click at [1022, 20] on button "Toggle Right Sidebar" at bounding box center [1027, 20] width 18 height 18
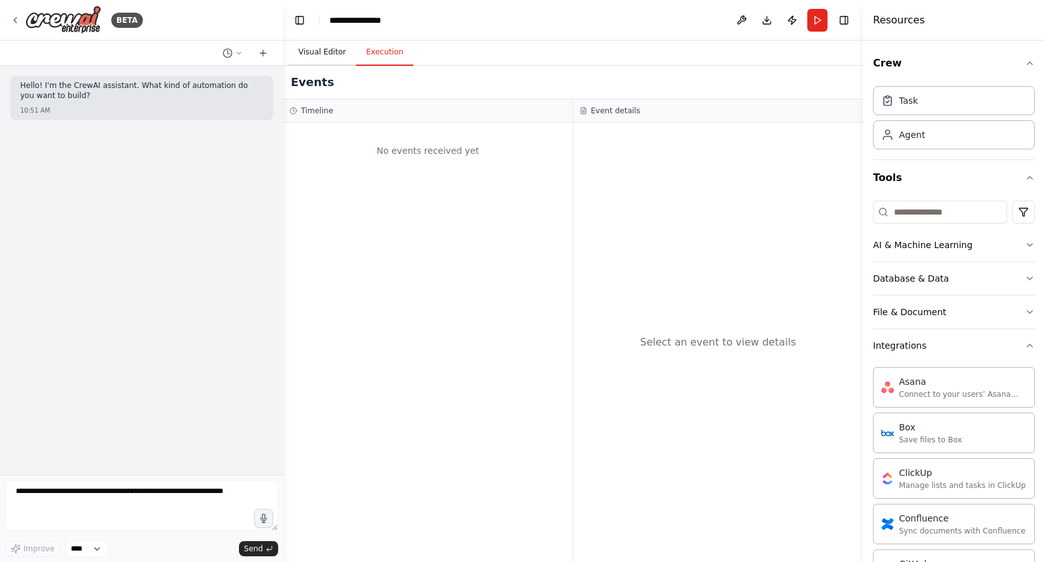
click at [320, 50] on button "Visual Editor" at bounding box center [322, 52] width 68 height 27
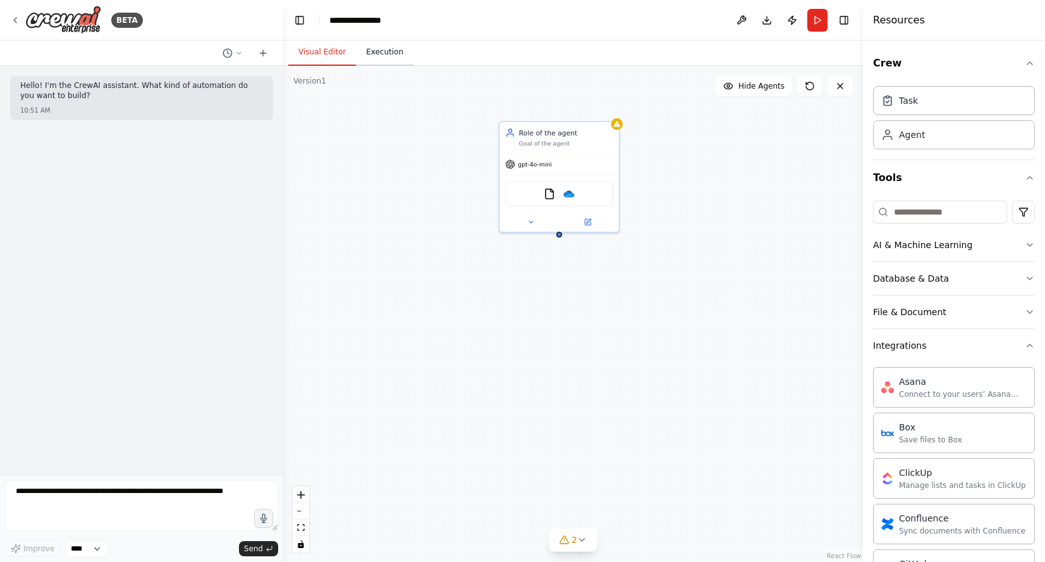
click at [380, 45] on button "Execution" at bounding box center [385, 52] width 58 height 27
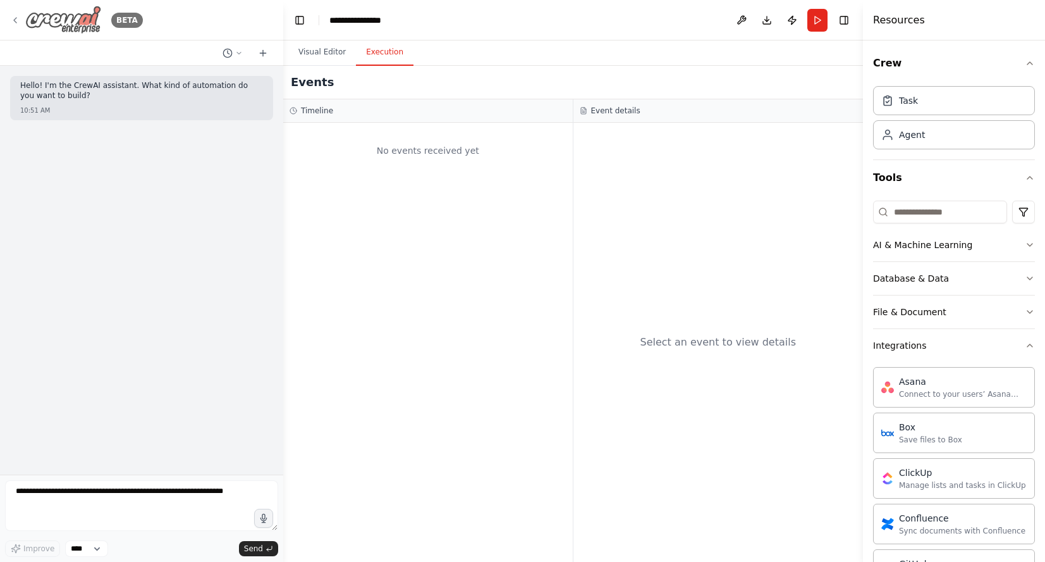
click at [17, 16] on icon at bounding box center [15, 20] width 10 height 10
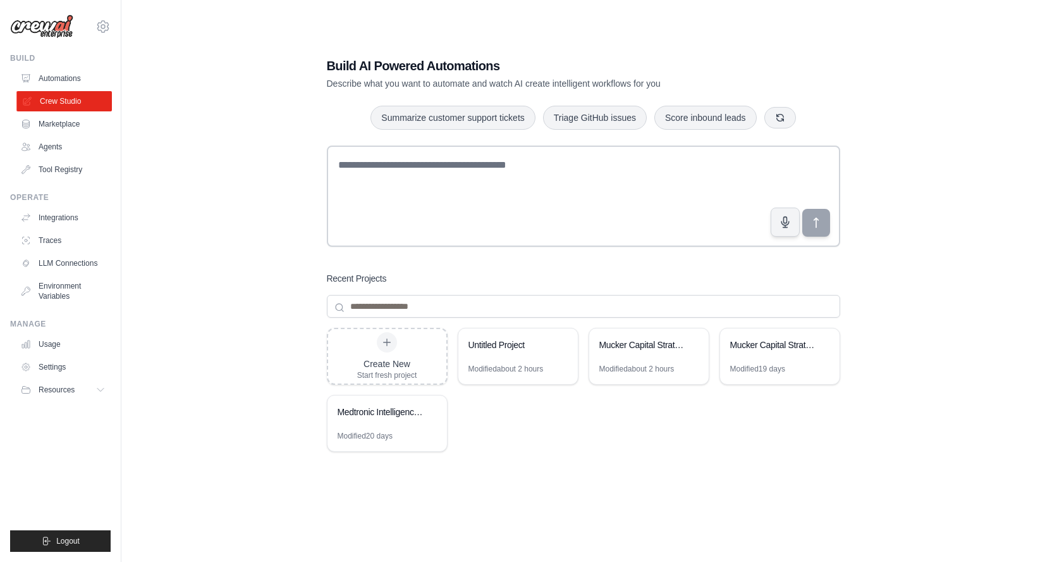
click at [79, 101] on link "Crew Studio" at bounding box center [64, 101] width 96 height 20
